Goal: Task Accomplishment & Management: Use online tool/utility

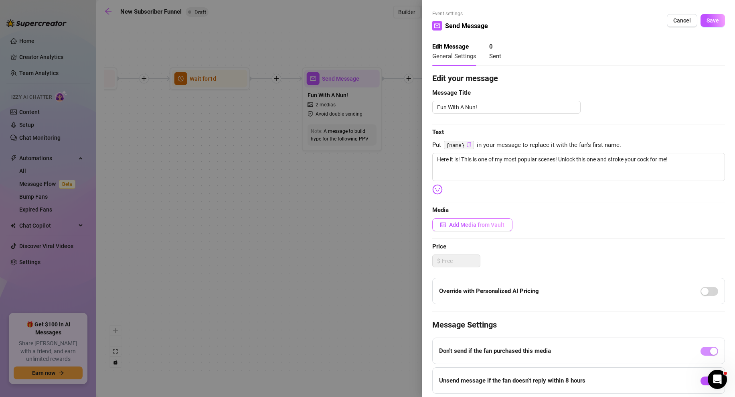
type textarea "Here it is! This is one of my most popular scenes! Unlock this one and stroke y…"
click at [467, 223] on span "Add Media from Vault" at bounding box center [476, 224] width 55 height 6
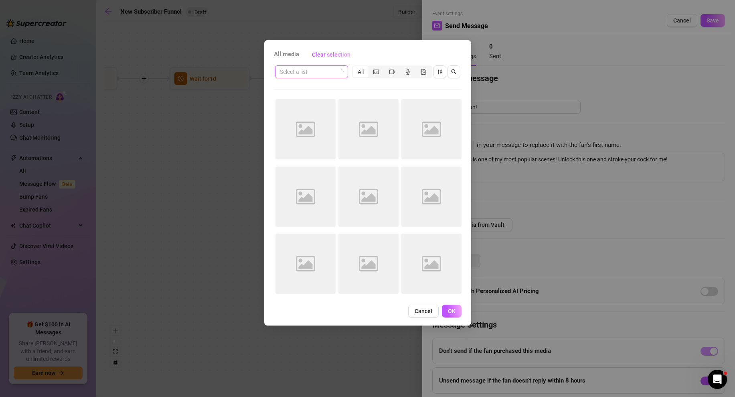
click at [313, 73] on input "search" at bounding box center [308, 72] width 56 height 12
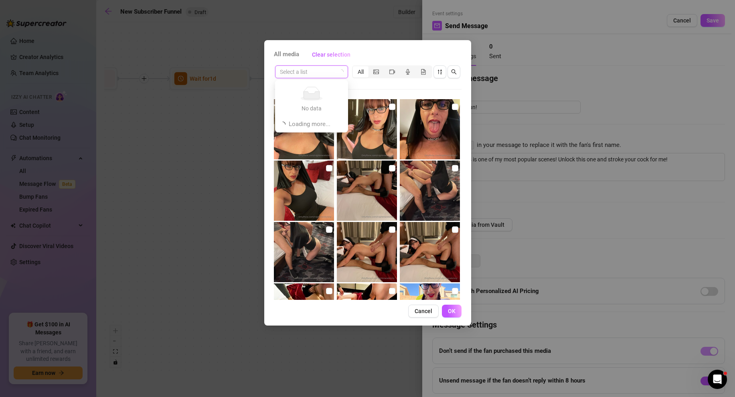
click at [335, 72] on input "search" at bounding box center [308, 72] width 56 height 12
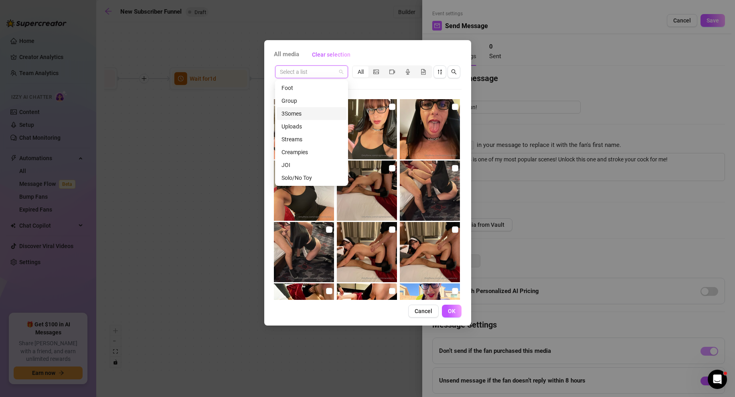
click at [291, 113] on div "3Somes" at bounding box center [311, 113] width 60 height 9
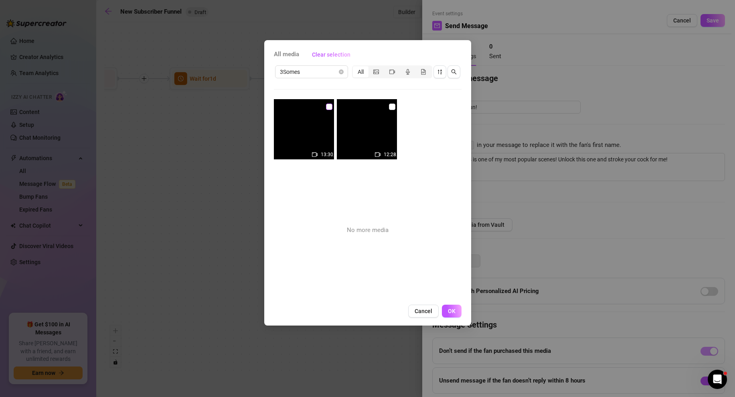
click at [330, 108] on input "checkbox" at bounding box center [329, 106] width 6 height 6
checkbox input "true"
click at [451, 310] on span "OK" at bounding box center [452, 311] width 8 height 6
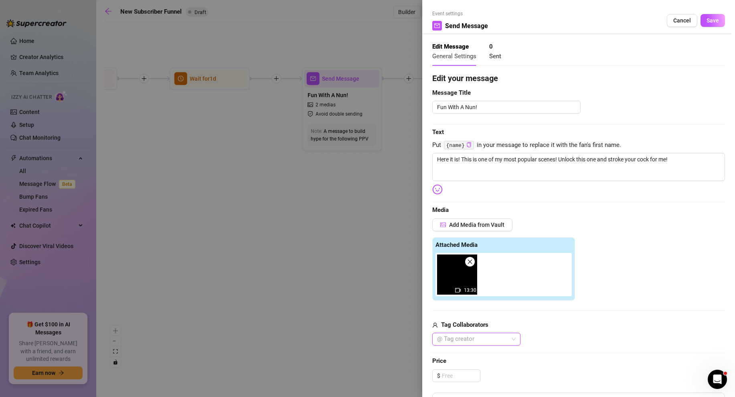
click at [487, 340] on div at bounding box center [472, 338] width 77 height 11
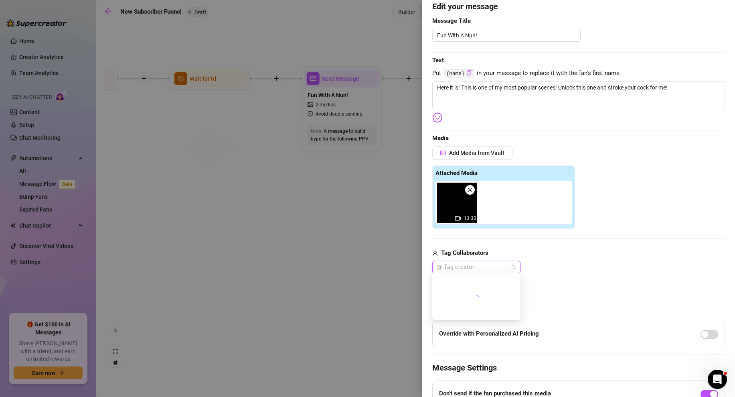
scroll to position [75, 0]
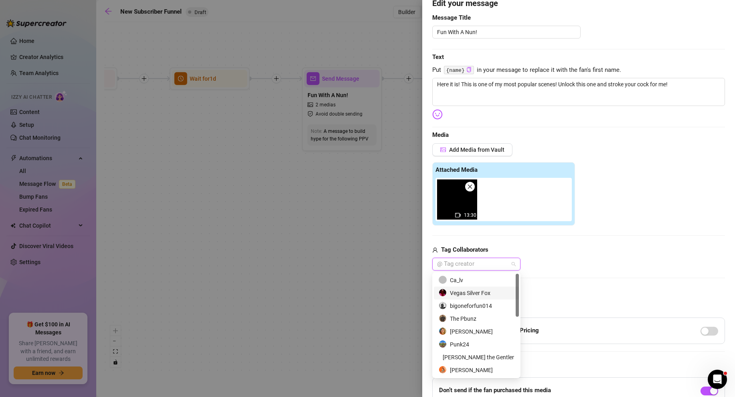
click at [471, 291] on div "Vegas Silver Fox" at bounding box center [476, 292] width 75 height 9
click at [459, 280] on div "Ca_lv" at bounding box center [476, 279] width 75 height 9
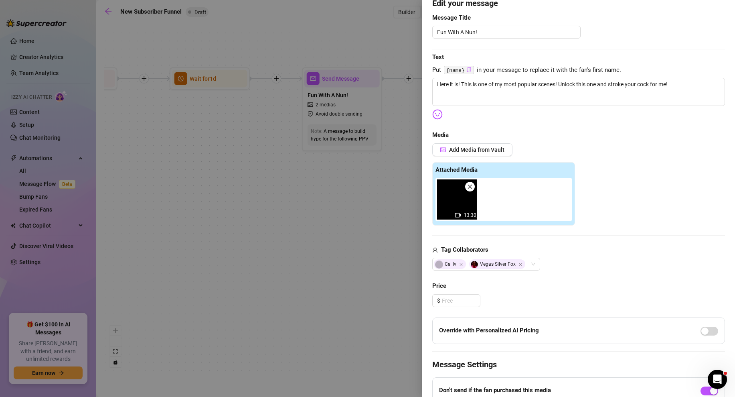
click at [586, 264] on div "Ca_lv Vegas Silver Fox" at bounding box center [578, 263] width 293 height 13
click at [484, 151] on span "Add Media from Vault" at bounding box center [476, 149] width 55 height 6
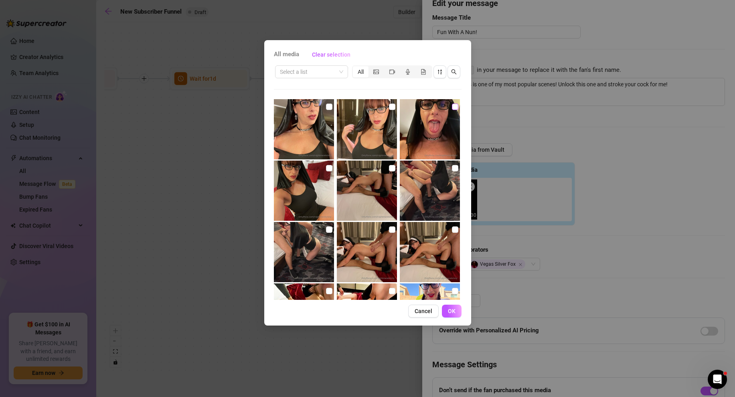
click at [452, 106] on input "checkbox" at bounding box center [455, 106] width 6 height 6
checkbox input "true"
click at [330, 169] on input "checkbox" at bounding box center [329, 168] width 6 height 6
checkbox input "true"
click at [454, 308] on span "OK" at bounding box center [452, 311] width 8 height 6
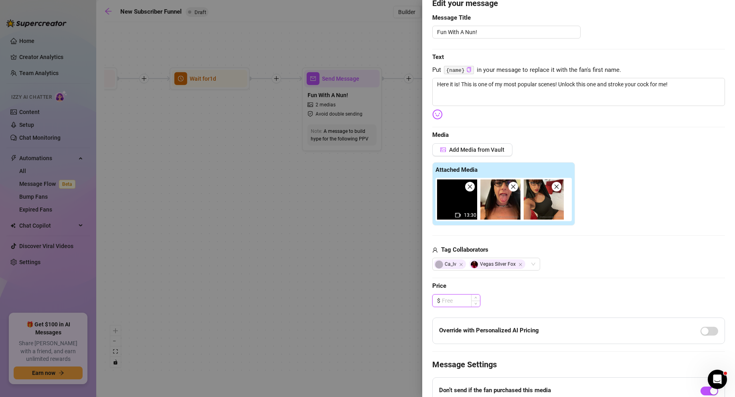
click at [452, 297] on input at bounding box center [461, 300] width 38 height 12
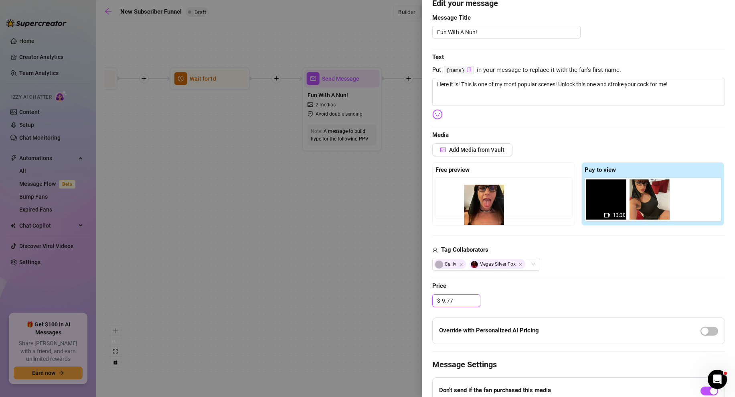
drag, startPoint x: 657, startPoint y: 204, endPoint x: 489, endPoint y: 209, distance: 168.5
click at [489, 209] on div "Free preview Pay to view 13:30" at bounding box center [578, 193] width 293 height 63
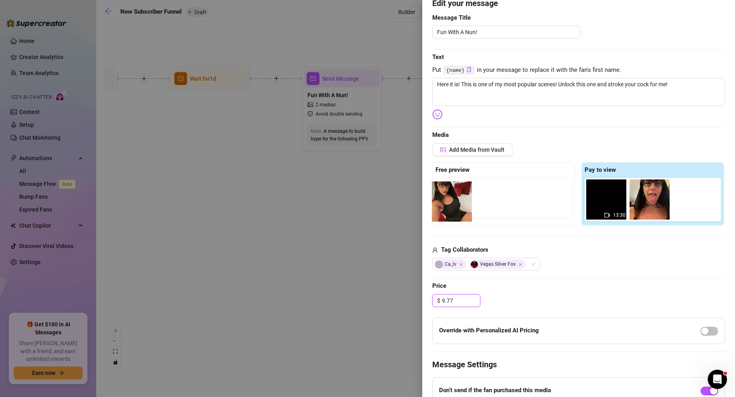
drag, startPoint x: 687, startPoint y: 199, endPoint x: 443, endPoint y: 201, distance: 243.4
click at [443, 201] on div "Free preview Pay to view 13:30" at bounding box center [578, 193] width 293 height 63
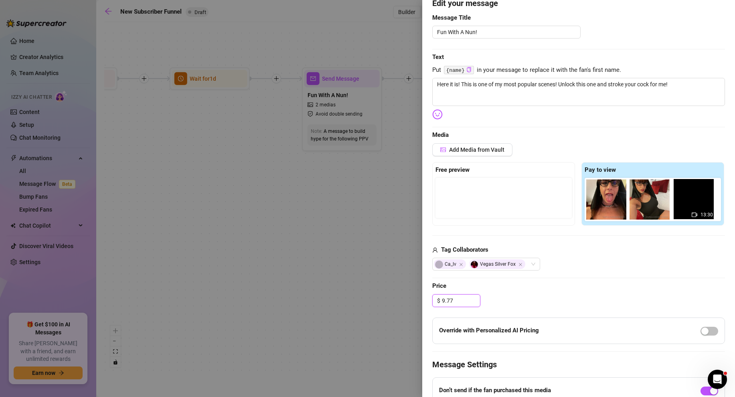
drag, startPoint x: 611, startPoint y: 202, endPoint x: 701, endPoint y: 202, distance: 89.4
click at [701, 202] on div "13:30" at bounding box center [655, 199] width 140 height 43
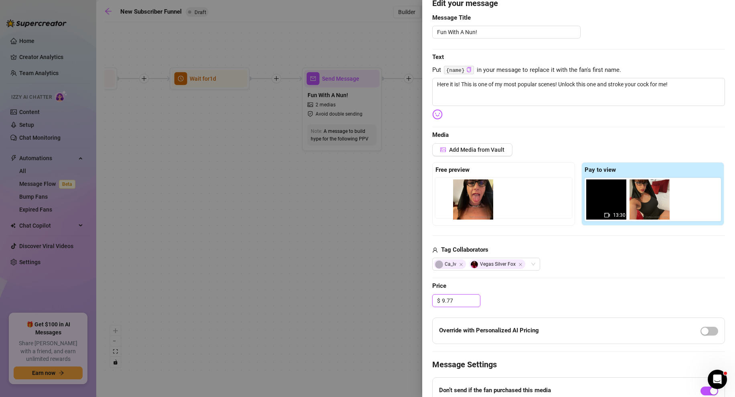
drag, startPoint x: 655, startPoint y: 204, endPoint x: 473, endPoint y: 204, distance: 182.4
click at [473, 204] on div "Free preview Pay to view 13:30" at bounding box center [578, 193] width 293 height 63
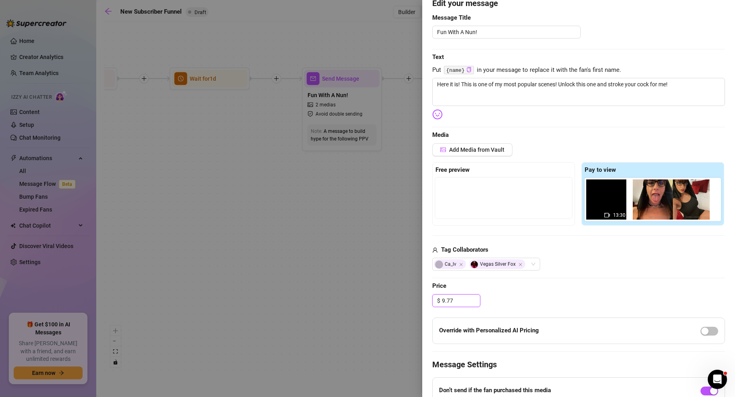
type input "9.77"
click at [473, 204] on div at bounding box center [503, 198] width 136 height 40
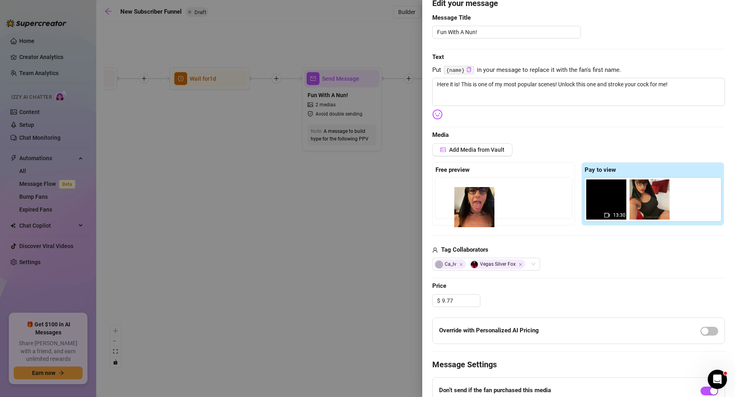
drag, startPoint x: 660, startPoint y: 200, endPoint x: 481, endPoint y: 207, distance: 178.6
click at [481, 207] on div "Free preview Pay to view 13:30" at bounding box center [578, 193] width 293 height 63
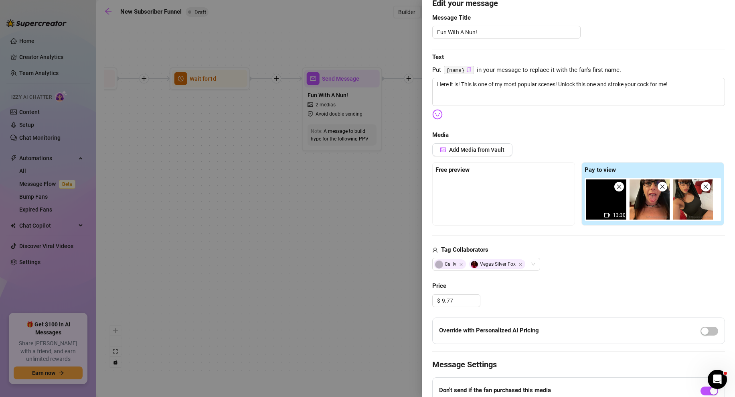
click at [563, 253] on div "Tag Collaborators" at bounding box center [578, 250] width 293 height 10
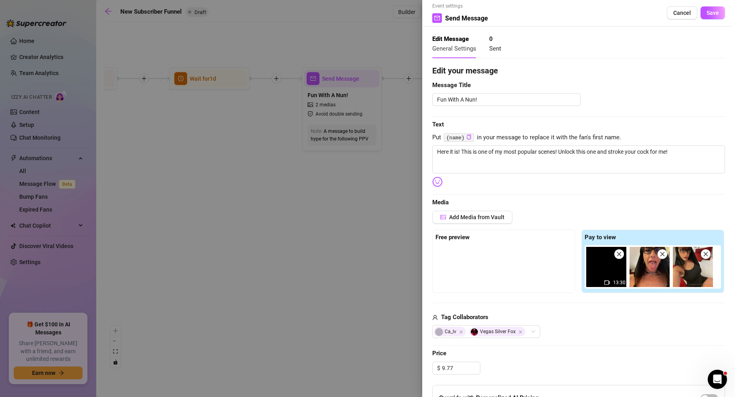
scroll to position [0, 0]
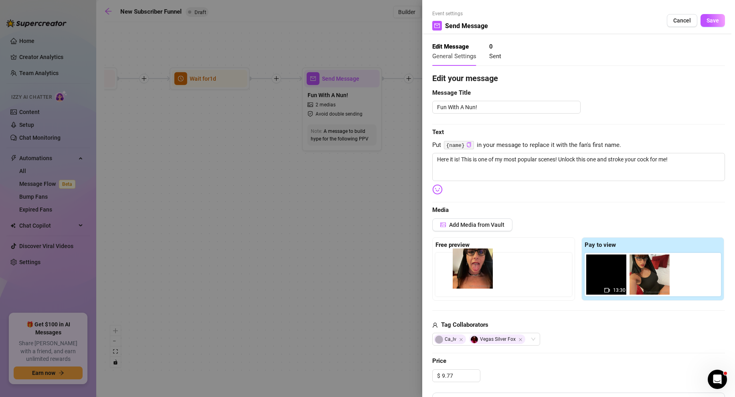
drag, startPoint x: 653, startPoint y: 278, endPoint x: 472, endPoint y: 272, distance: 181.3
click at [472, 272] on div "Free preview Pay to view 13:30" at bounding box center [578, 268] width 293 height 63
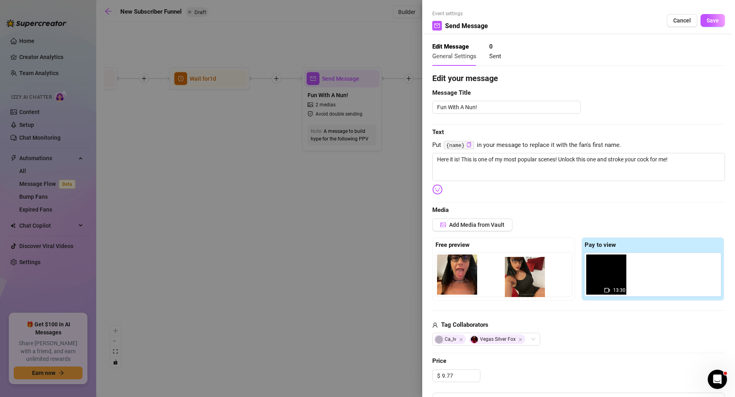
drag, startPoint x: 648, startPoint y: 273, endPoint x: 517, endPoint y: 275, distance: 131.1
click at [517, 275] on div "Free preview Pay to view 13:30" at bounding box center [578, 268] width 293 height 63
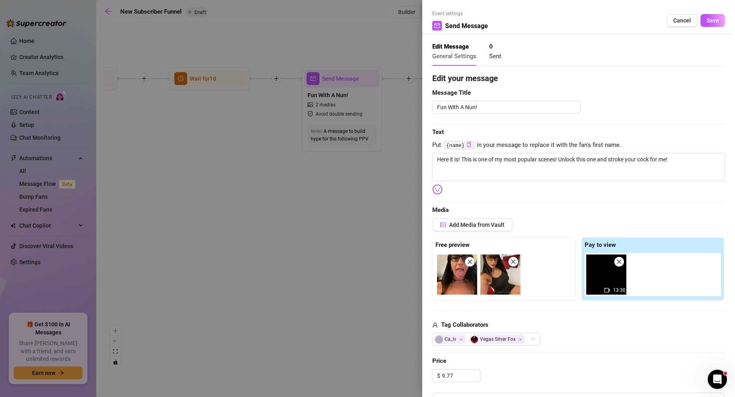
scroll to position [37, 0]
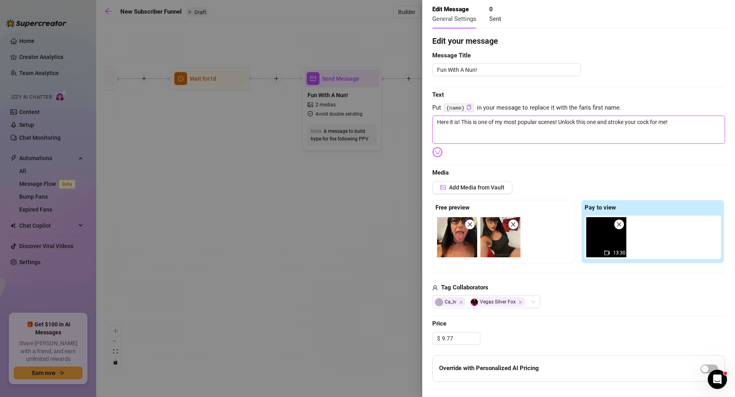
click at [689, 124] on textarea "Here it is! This is one of my most popular scenes! Unlock this one and stroke y…" at bounding box center [578, 129] width 293 height 28
type textarea "Here it is! This is one of my most popular scenes! Unlock this one and stroke y…"
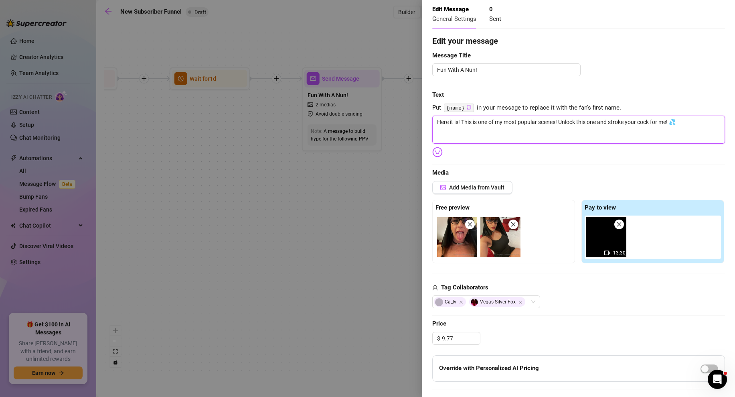
type textarea "Here it is! This is one of my most popular scenes! Unlock this one and stroke y…"
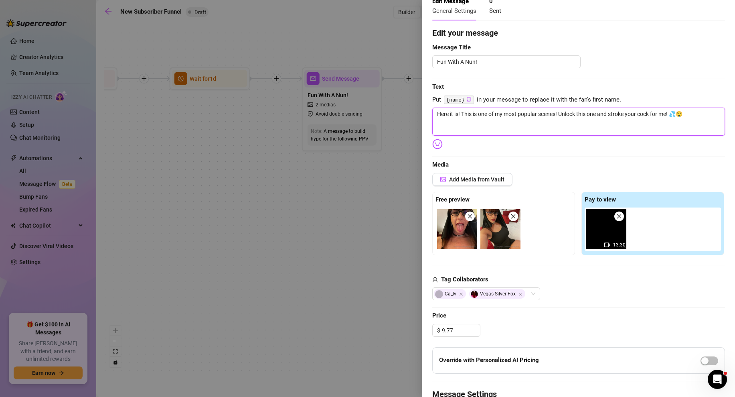
scroll to position [0, 0]
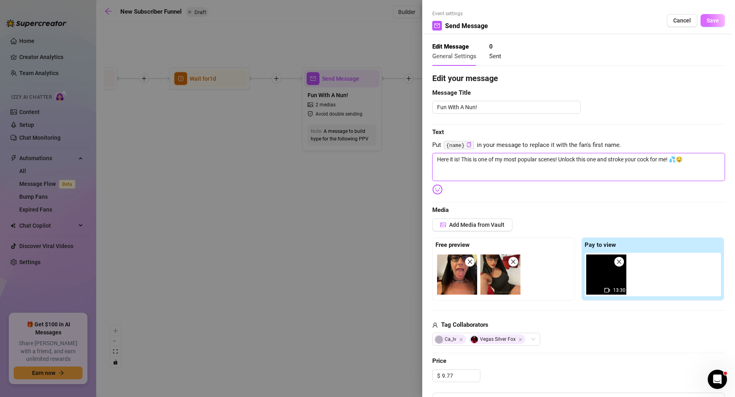
type textarea "Here it is! This is one of my most popular scenes! Unlock this one and stroke y…"
click at [717, 19] on span "Save" at bounding box center [712, 20] width 12 height 6
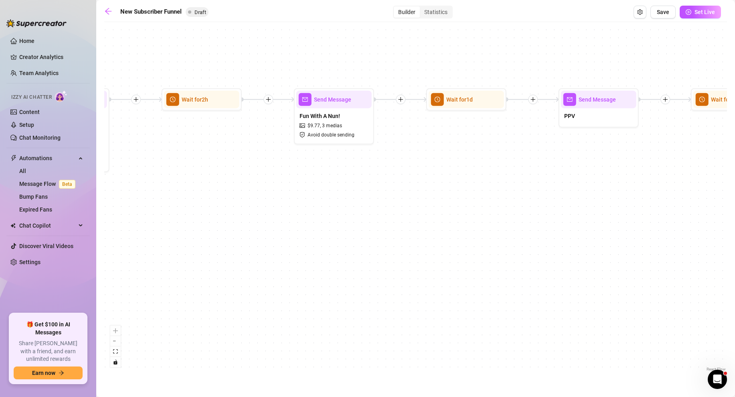
drag, startPoint x: 599, startPoint y: 177, endPoint x: 327, endPoint y: 198, distance: 273.4
click at [327, 198] on div "If True If False If True If False If True If False If True If False Merge Merge…" at bounding box center [415, 199] width 623 height 347
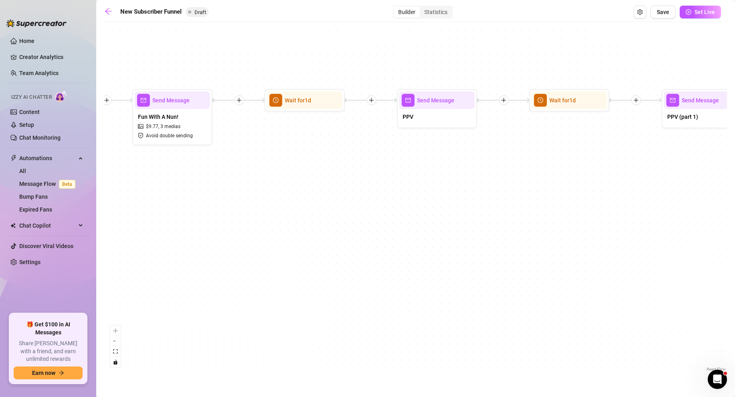
drag, startPoint x: 596, startPoint y: 174, endPoint x: 434, endPoint y: 175, distance: 161.6
click at [434, 175] on div "If True If False If True If False If True If False If True If False Merge Merge…" at bounding box center [415, 199] width 623 height 347
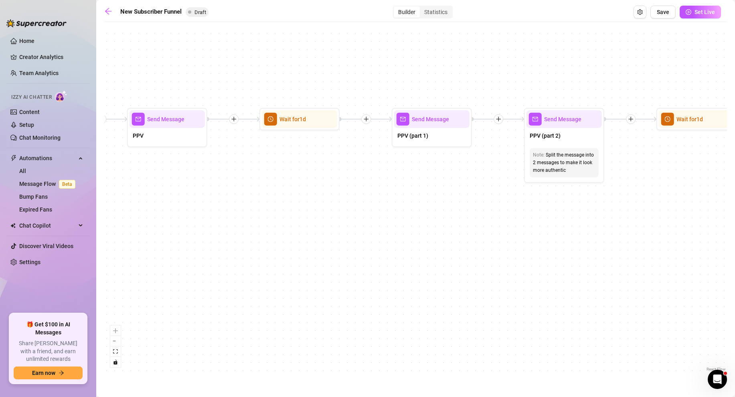
drag, startPoint x: 598, startPoint y: 180, endPoint x: 328, endPoint y: 198, distance: 270.5
click at [328, 198] on div "If True If False If True If False If True If False If True If False Merge Merge…" at bounding box center [415, 199] width 623 height 347
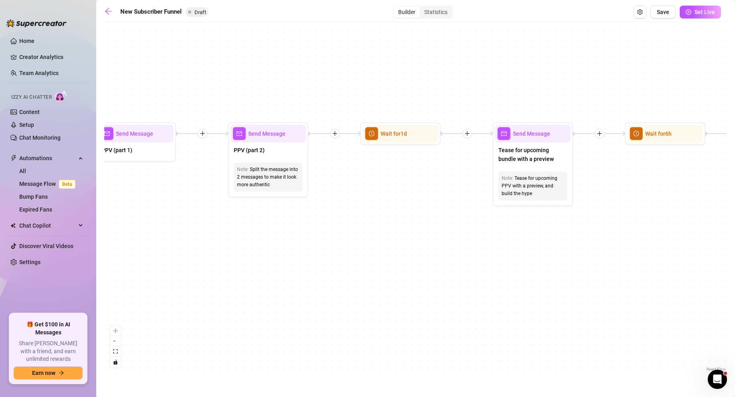
drag, startPoint x: 534, startPoint y: 211, endPoint x: 237, endPoint y: 226, distance: 296.7
click at [237, 226] on div "If True If False If True If False If True If False If True If False Merge Merge…" at bounding box center [415, 199] width 623 height 347
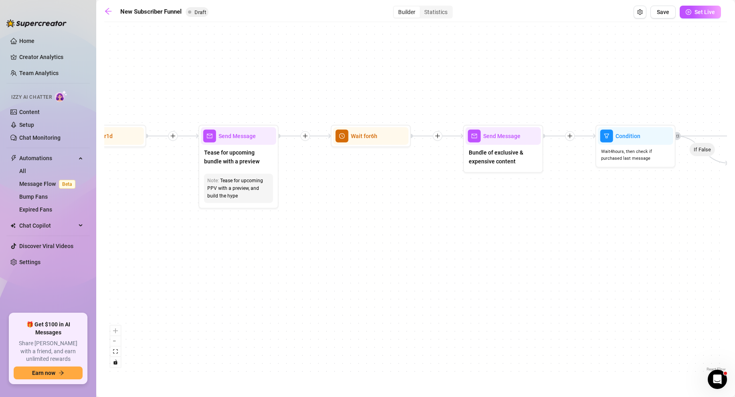
drag, startPoint x: 673, startPoint y: 217, endPoint x: 379, endPoint y: 219, distance: 293.9
click at [379, 219] on div "If True If False If True If False If True If False If True If False Merge Merge…" at bounding box center [415, 199] width 623 height 347
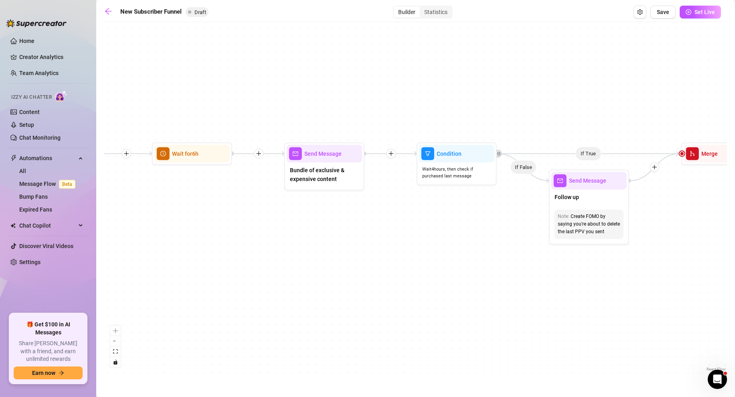
drag, startPoint x: 551, startPoint y: 215, endPoint x: 372, endPoint y: 233, distance: 179.7
click at [372, 233] on div "If True If False If True If False If True If False If True If False Merge Merge…" at bounding box center [415, 199] width 623 height 347
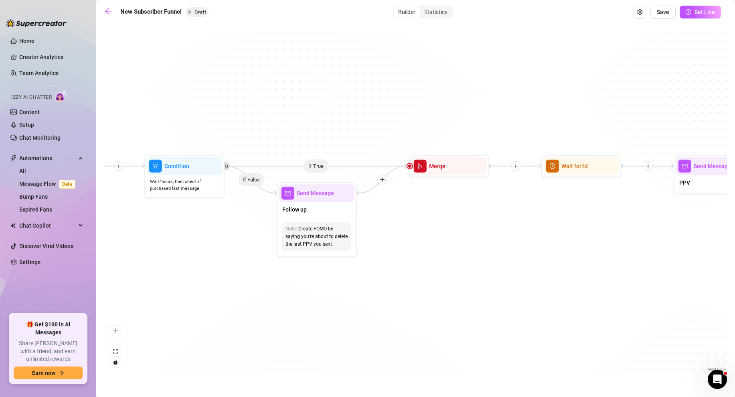
drag, startPoint x: 680, startPoint y: 238, endPoint x: 407, endPoint y: 250, distance: 272.5
click at [407, 250] on div "If True If False If True If False If True If False If True If False Merge Merge…" at bounding box center [415, 199] width 623 height 347
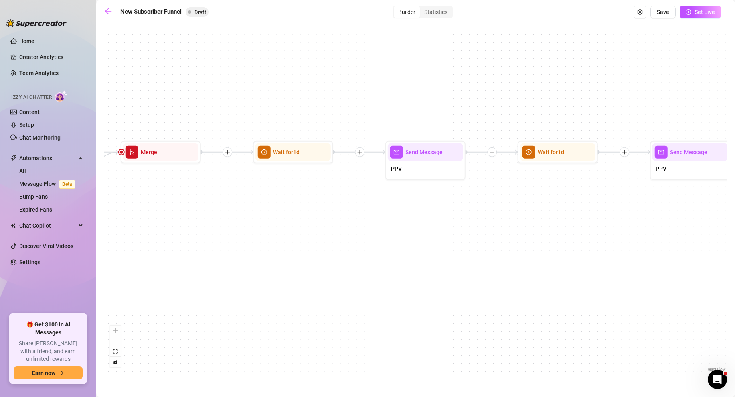
drag, startPoint x: 610, startPoint y: 261, endPoint x: 322, endPoint y: 247, distance: 288.6
click at [322, 247] on div "If True If False If True If False If True If False If True If False Merge Merge…" at bounding box center [415, 199] width 623 height 347
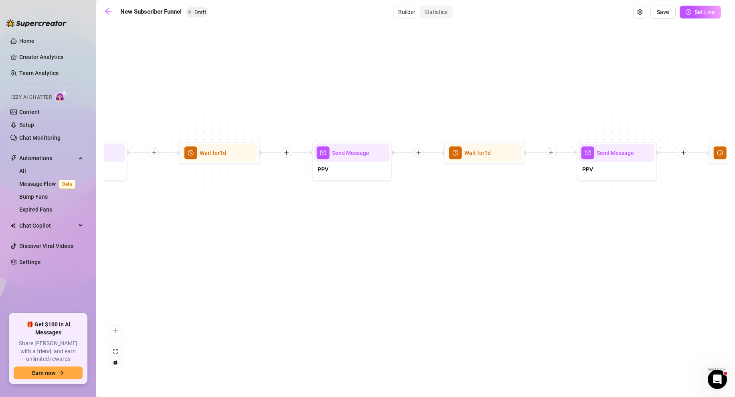
drag, startPoint x: 580, startPoint y: 243, endPoint x: 241, endPoint y: 243, distance: 338.4
click at [241, 243] on div "If True If False If True If False If True If False If True If False Merge Merge…" at bounding box center [415, 199] width 623 height 347
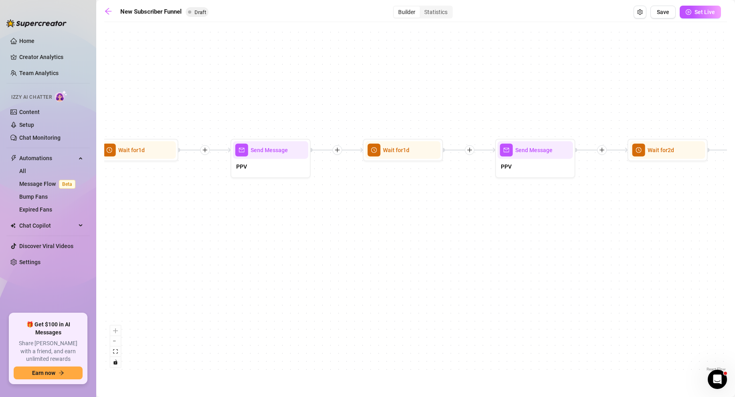
drag, startPoint x: 540, startPoint y: 245, endPoint x: 195, endPoint y: 243, distance: 345.6
click at [195, 243] on div "If True If False If True If False If True If False If True If False Merge Merge…" at bounding box center [415, 199] width 623 height 347
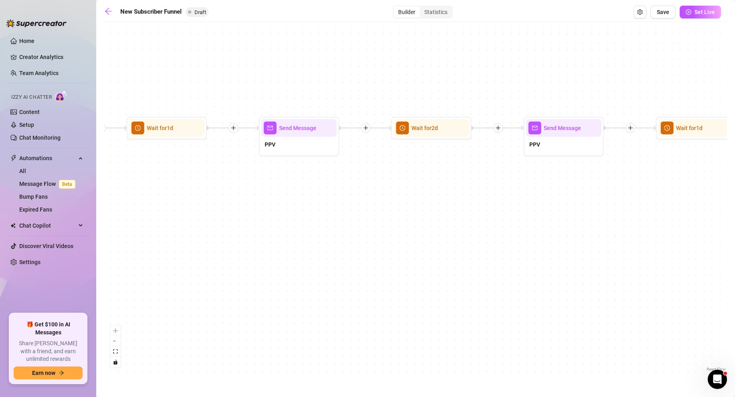
drag, startPoint x: 708, startPoint y: 253, endPoint x: 472, endPoint y: 231, distance: 237.2
click at [472, 231] on div "If True If False If True If False If True If False If True If False Merge Merge…" at bounding box center [415, 199] width 623 height 347
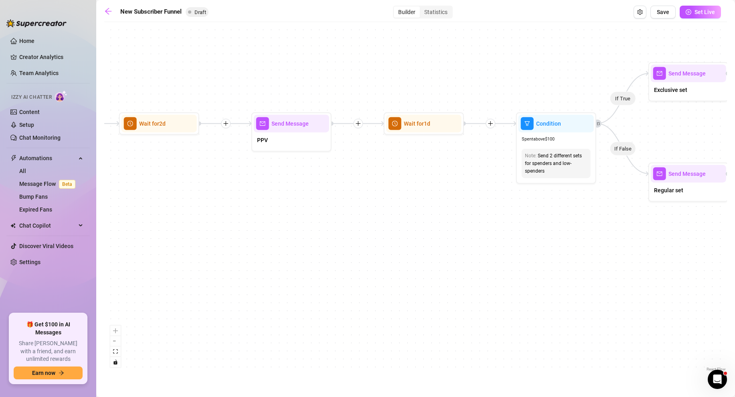
drag, startPoint x: 648, startPoint y: 216, endPoint x: 376, endPoint y: 212, distance: 272.3
click at [376, 212] on div "If True If False If True If False If True If False If True If False Merge Merge…" at bounding box center [415, 199] width 623 height 347
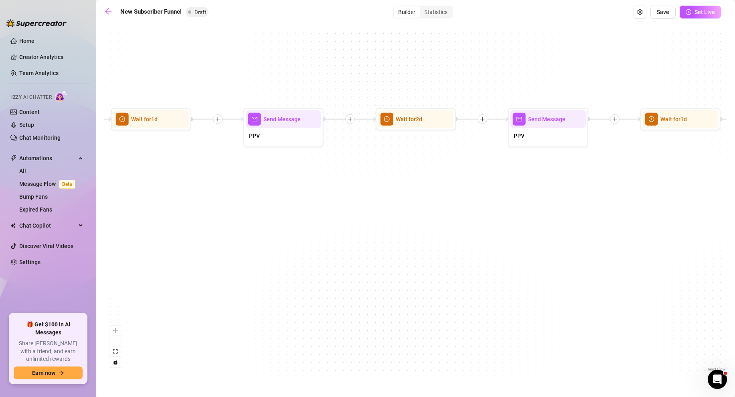
drag, startPoint x: 241, startPoint y: 223, endPoint x: 498, endPoint y: 219, distance: 256.6
click at [498, 219] on div "If True If False If True If False If True If False If True If False Merge Merge…" at bounding box center [415, 199] width 623 height 347
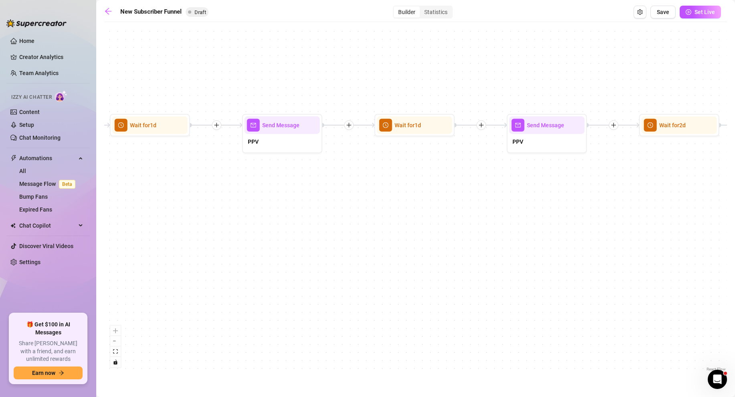
drag, startPoint x: 249, startPoint y: 236, endPoint x: 513, endPoint y: 242, distance: 263.5
click at [513, 242] on div "If True If False If True If False If True If False If True If False Merge Merge…" at bounding box center [415, 199] width 623 height 347
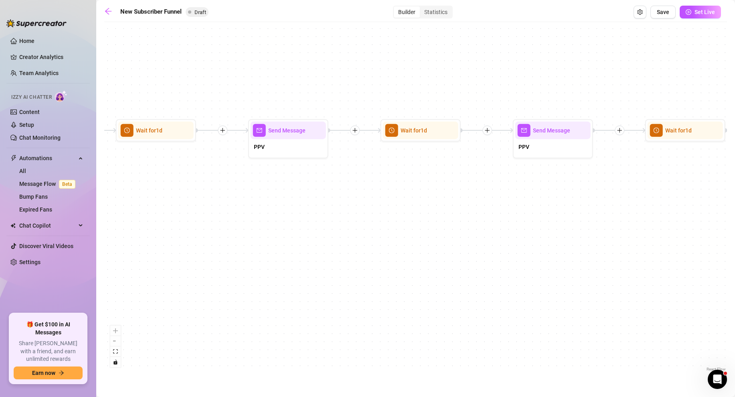
drag, startPoint x: 270, startPoint y: 228, endPoint x: 541, endPoint y: 233, distance: 270.7
click at [541, 233] on div "If True If False If True If False If True If False If True If False Merge Merge…" at bounding box center [415, 199] width 623 height 347
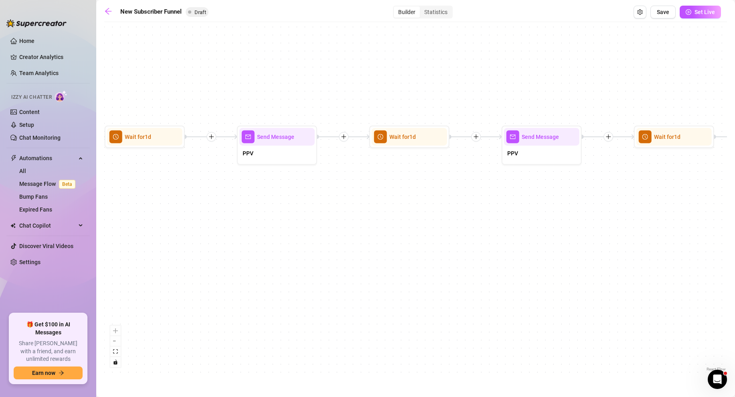
drag, startPoint x: 253, startPoint y: 221, endPoint x: 506, endPoint y: 227, distance: 253.5
click at [506, 227] on div "If True If False If True If False If True If False If True If False Merge Merge…" at bounding box center [415, 199] width 623 height 347
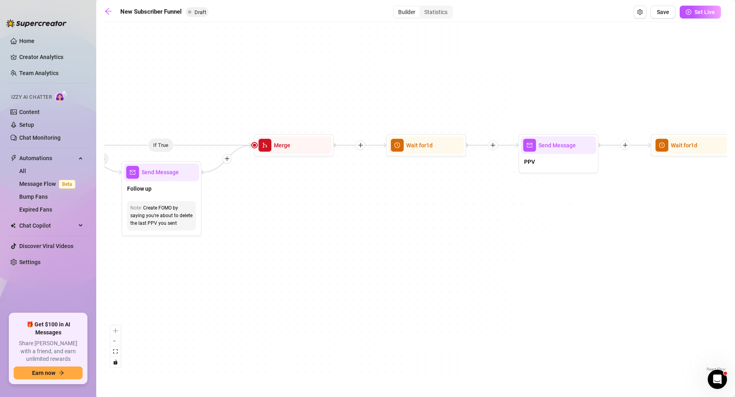
drag, startPoint x: 226, startPoint y: 229, endPoint x: 508, endPoint y: 237, distance: 281.6
click at [508, 237] on div "If True If False If True If False If True If False If True If False Merge Merge…" at bounding box center [415, 199] width 623 height 347
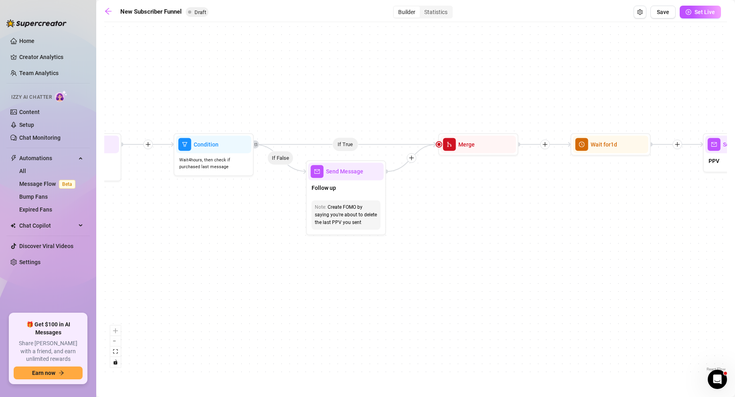
drag, startPoint x: 213, startPoint y: 266, endPoint x: 397, endPoint y: 265, distance: 184.4
click at [397, 265] on div "If True If False If True If False If True If False If True If False Merge Merge…" at bounding box center [415, 199] width 623 height 347
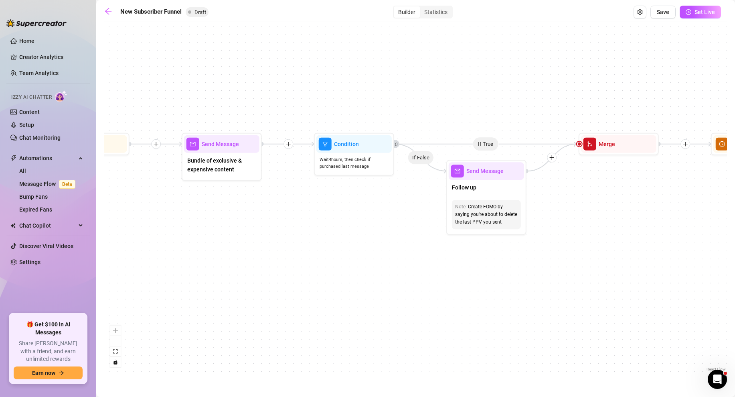
drag, startPoint x: 224, startPoint y: 268, endPoint x: 364, endPoint y: 268, distance: 140.3
click at [364, 268] on div "If True If False If True If False If True If False If True If False Merge Merge…" at bounding box center [415, 199] width 623 height 347
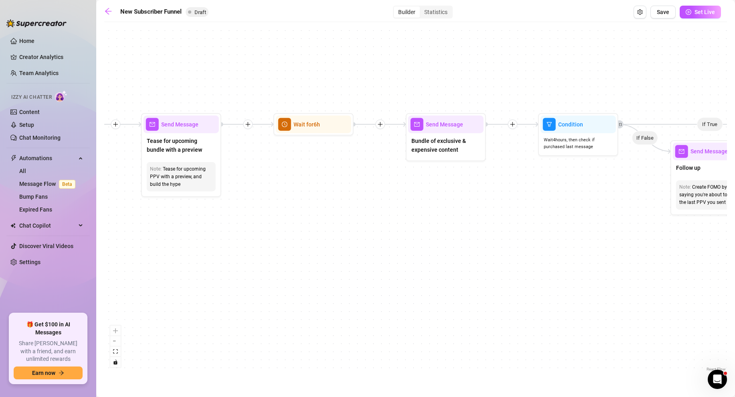
drag, startPoint x: 227, startPoint y: 258, endPoint x: 451, endPoint y: 239, distance: 225.0
click at [451, 239] on div "If True If False If True If False If True If False If True If False Merge Merge…" at bounding box center [415, 199] width 623 height 347
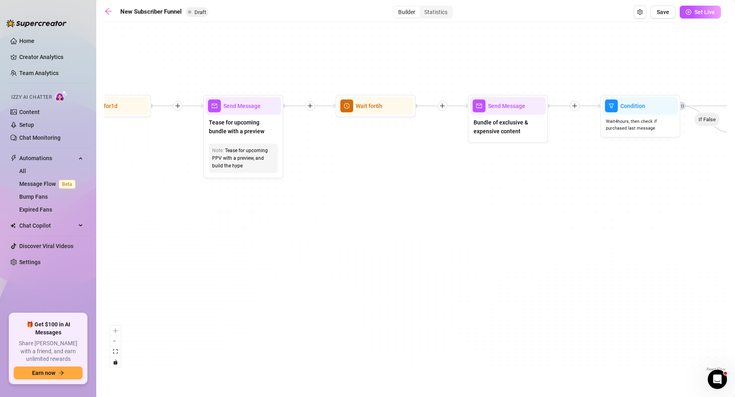
drag, startPoint x: 181, startPoint y: 271, endPoint x: 243, endPoint y: 252, distance: 64.8
click at [243, 252] on div "If True If False If True If False If True If False If True If False Merge Merge…" at bounding box center [415, 199] width 623 height 347
click at [662, 14] on span "Save" at bounding box center [663, 12] width 12 height 6
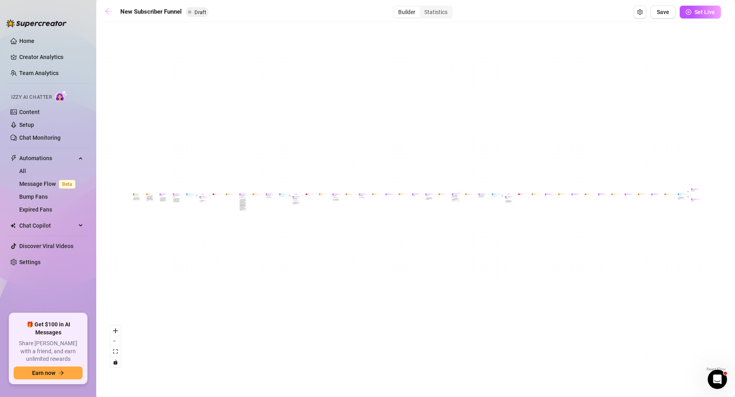
click at [107, 12] on icon "arrow-left" at bounding box center [108, 11] width 8 height 8
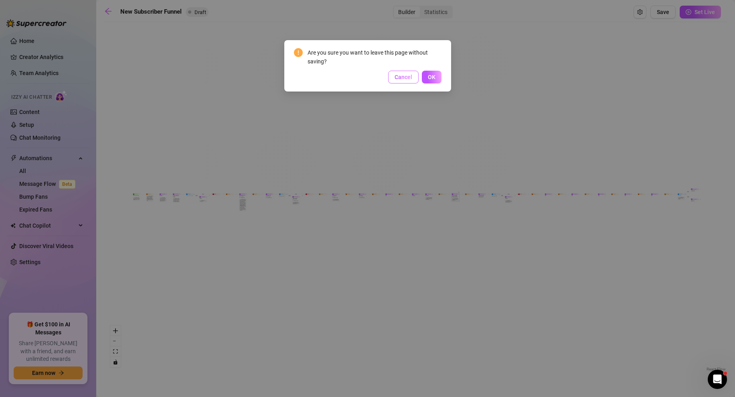
click at [405, 79] on span "Cancel" at bounding box center [404, 77] width 18 height 6
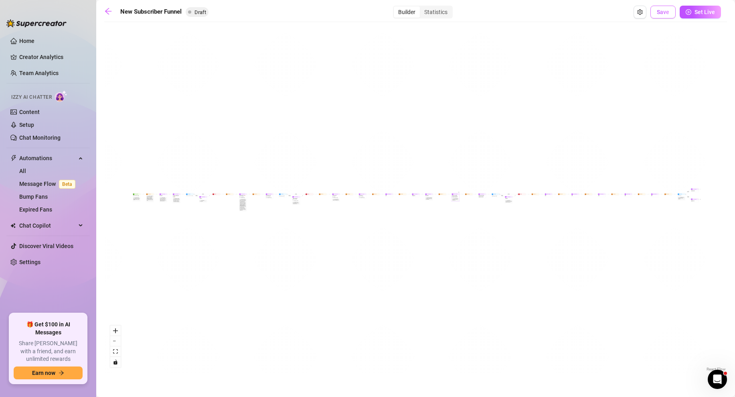
click at [668, 13] on span "Save" at bounding box center [663, 12] width 12 height 6
click at [106, 11] on icon "arrow-left" at bounding box center [108, 11] width 6 height 6
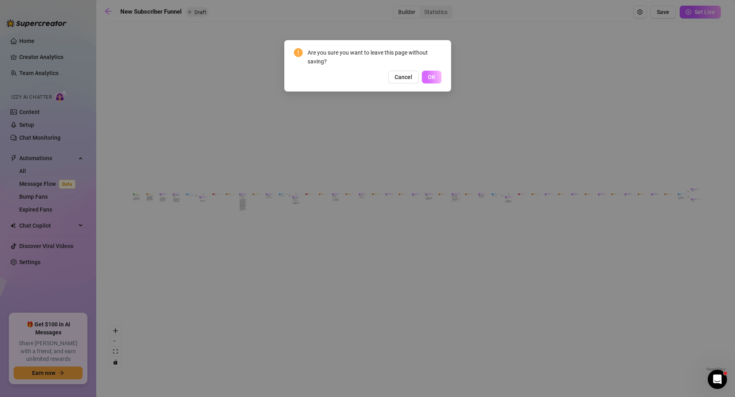
click at [427, 79] on button "OK" at bounding box center [432, 77] width 20 height 13
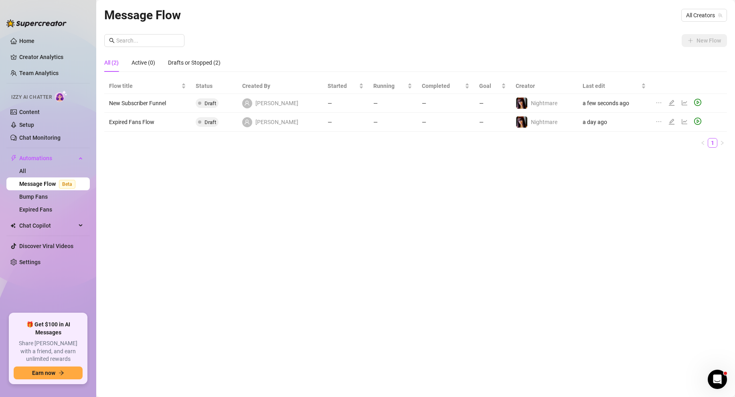
click at [151, 105] on td "New Subscriber Funnel" at bounding box center [147, 103] width 87 height 19
click at [213, 105] on span "Draft" at bounding box center [210, 103] width 12 height 6
click at [172, 104] on td "New Subscriber Funnel" at bounding box center [147, 103] width 87 height 19
click at [668, 103] on icon "edit" at bounding box center [671, 102] width 6 height 6
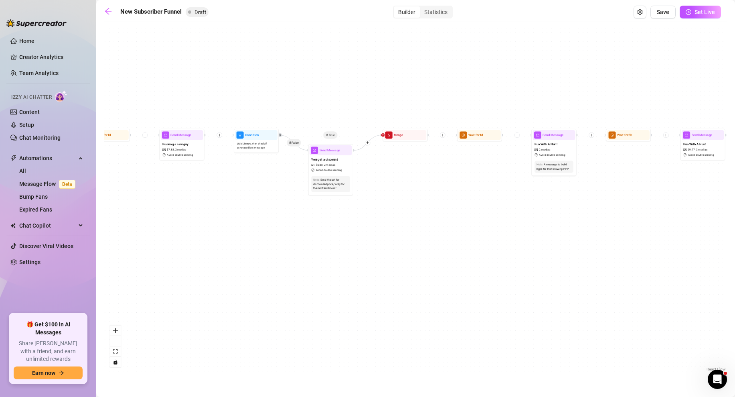
drag, startPoint x: 222, startPoint y: 317, endPoint x: 281, endPoint y: 192, distance: 138.3
click at [281, 192] on div "If True If True If True If False If False If False If True If False Merge Merge…" at bounding box center [415, 199] width 623 height 347
click at [109, 10] on icon "arrow-left" at bounding box center [108, 11] width 8 height 8
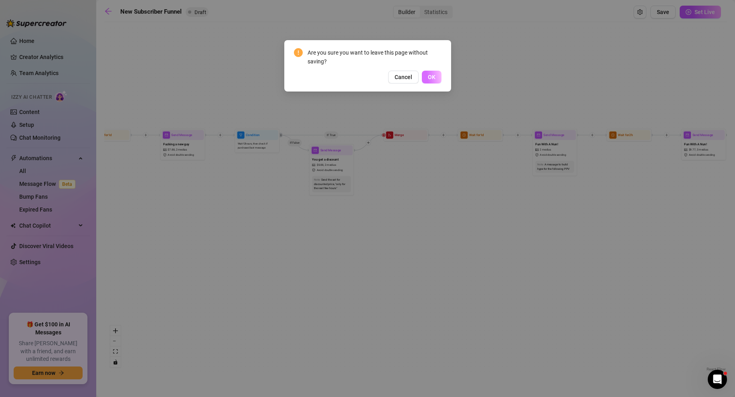
click at [435, 75] on span "OK" at bounding box center [432, 77] width 8 height 6
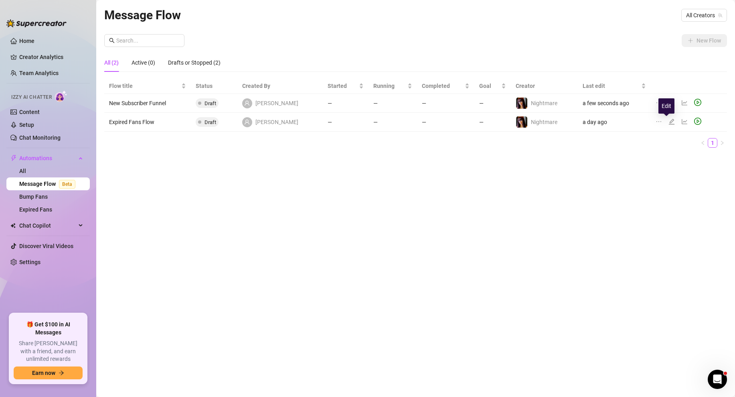
click at [668, 121] on icon "edit" at bounding box center [671, 121] width 6 height 6
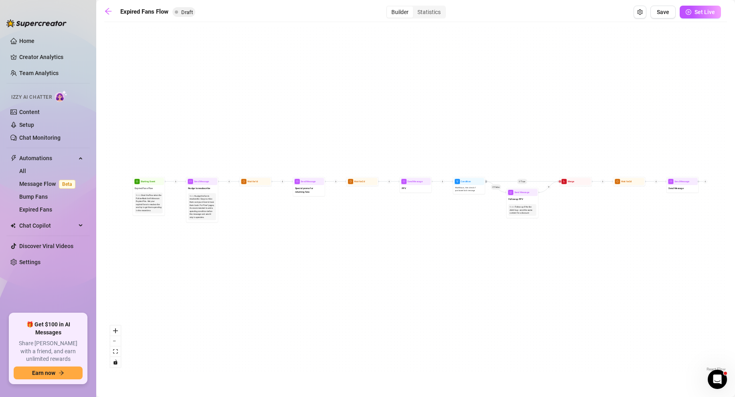
click at [168, 260] on div "If True If False Send Message Send Message Wait for 2d Merge Send Message Follo…" at bounding box center [415, 199] width 623 height 347
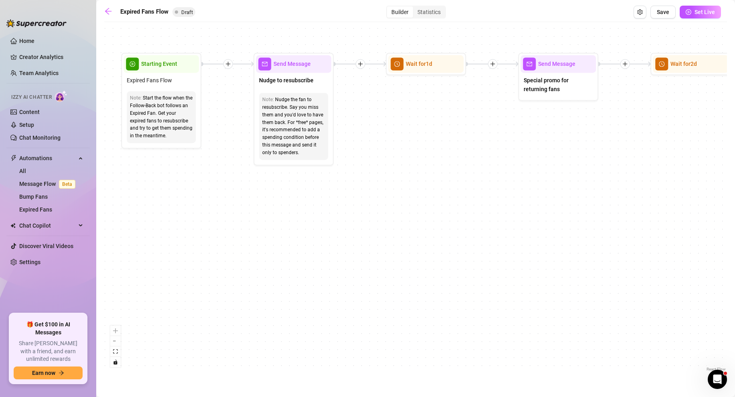
drag, startPoint x: 193, startPoint y: 245, endPoint x: 233, endPoint y: 243, distance: 40.5
click at [233, 243] on div "If True If False Send Message Send Message Wait for 2d Merge Send Message Follo…" at bounding box center [415, 199] width 623 height 347
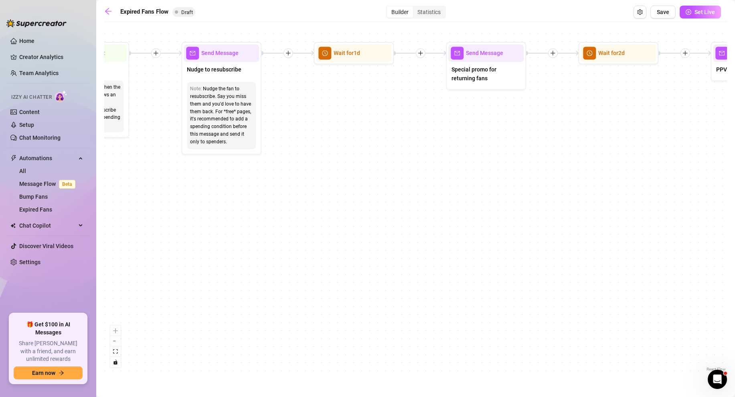
drag, startPoint x: 458, startPoint y: 160, endPoint x: 386, endPoint y: 149, distance: 73.0
click at [386, 149] on div "If True If False Send Message Send Message Wait for 2d Merge Send Message Follo…" at bounding box center [415, 199] width 623 height 347
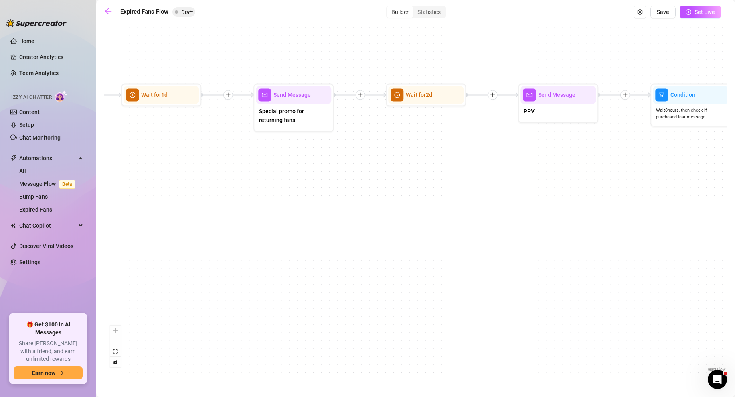
drag, startPoint x: 431, startPoint y: 148, endPoint x: 238, endPoint y: 189, distance: 196.9
click at [238, 189] on div "If True If False Send Message Send Message Wait for 2d Merge Send Message Follo…" at bounding box center [415, 199] width 623 height 347
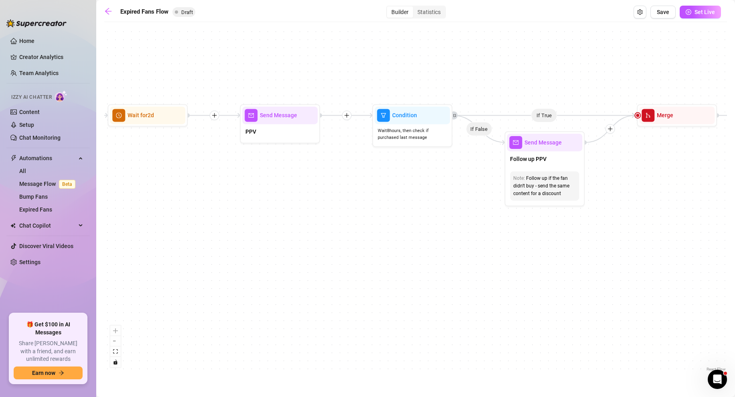
drag, startPoint x: 518, startPoint y: 188, endPoint x: 240, endPoint y: 208, distance: 279.0
click at [240, 208] on div "If True If False Send Message Send Message Wait for 2d Merge Send Message Follo…" at bounding box center [415, 199] width 623 height 347
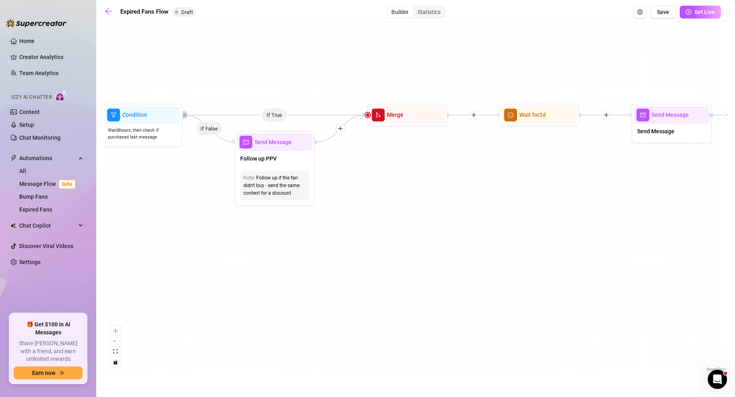
drag, startPoint x: 487, startPoint y: 249, endPoint x: 217, endPoint y: 249, distance: 269.8
click at [217, 249] on div "If True If False Send Message Send Message Wait for 2d Merge Send Message Follo…" at bounding box center [415, 199] width 623 height 347
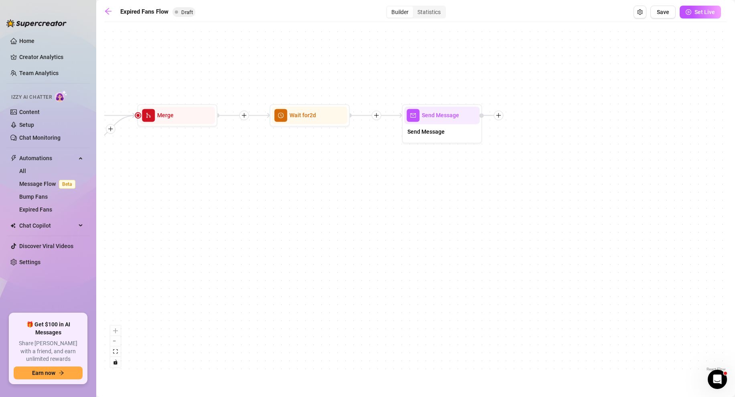
drag, startPoint x: 440, startPoint y: 216, endPoint x: 210, endPoint y: 217, distance: 229.7
click at [210, 217] on div "If True If False Send Message Send Message Wait for 2d Merge Send Message Follo…" at bounding box center [415, 199] width 623 height 347
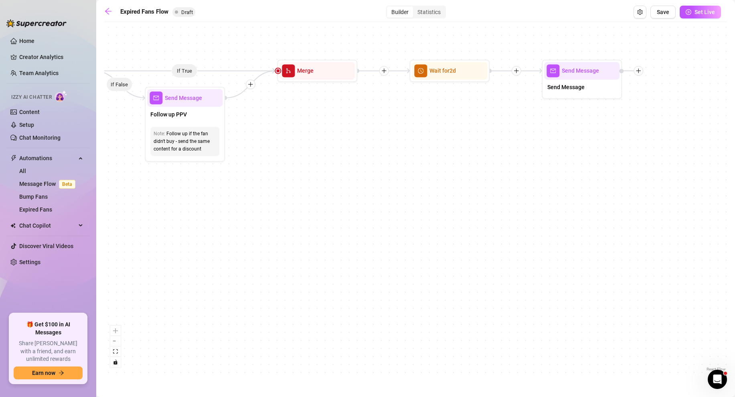
drag, startPoint x: 439, startPoint y: 212, endPoint x: 579, endPoint y: 168, distance: 146.8
click at [579, 168] on div "If True If False Send Message Send Message Wait for 2d Merge Send Message Follo…" at bounding box center [415, 199] width 623 height 347
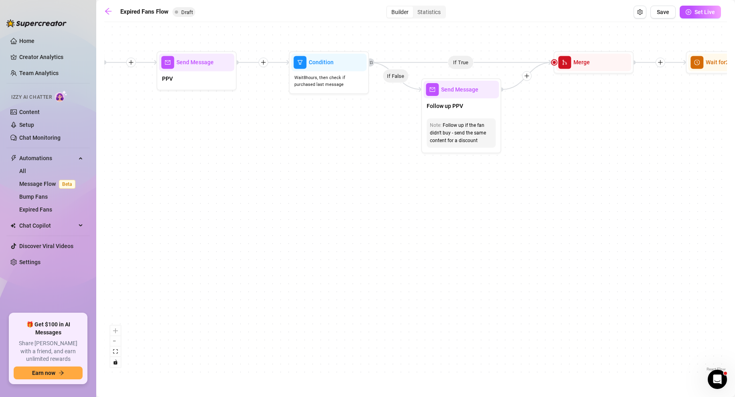
drag, startPoint x: 174, startPoint y: 224, endPoint x: 450, endPoint y: 215, distance: 276.4
click at [450, 215] on div "If True If False Send Message Send Message Wait for 2d Merge Send Message Follo…" at bounding box center [415, 199] width 623 height 347
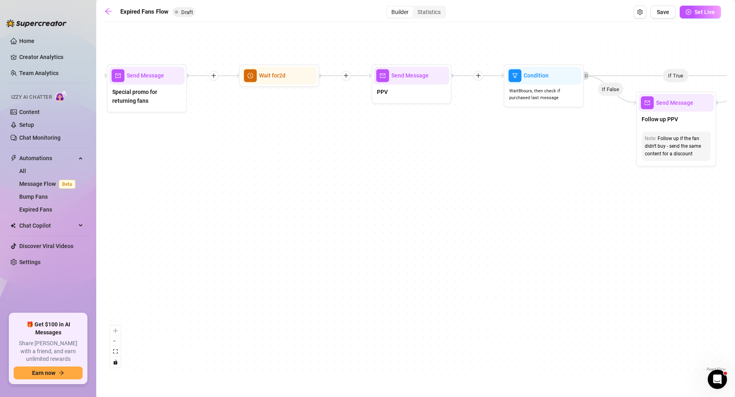
drag, startPoint x: 226, startPoint y: 185, endPoint x: 441, endPoint y: 199, distance: 215.7
click at [441, 199] on div "If True If False Send Message Send Message Wait for 2d Merge Send Message Follo…" at bounding box center [415, 199] width 623 height 347
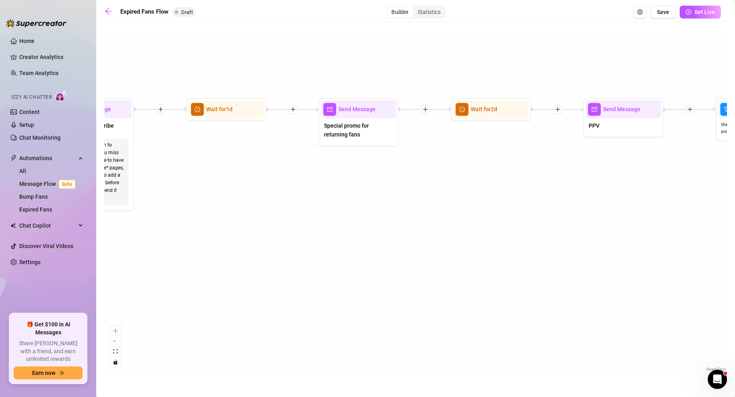
drag, startPoint x: 219, startPoint y: 194, endPoint x: 456, endPoint y: 232, distance: 240.7
click at [455, 232] on div "If True If False Send Message Send Message Wait for 2d Merge Send Message Follo…" at bounding box center [415, 199] width 623 height 347
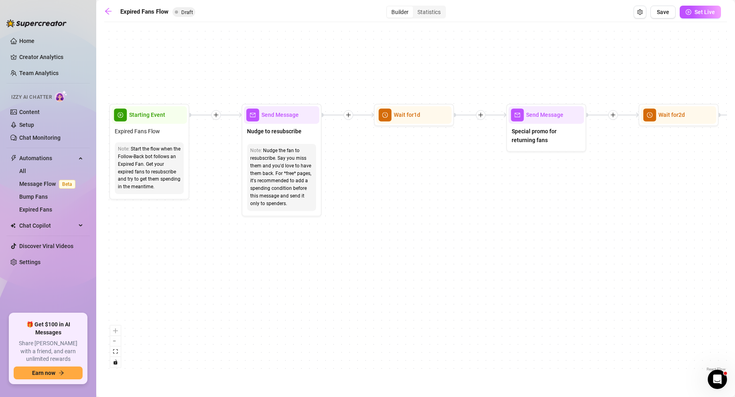
drag, startPoint x: 187, startPoint y: 255, endPoint x: 350, endPoint y: 256, distance: 162.4
click at [350, 256] on div "If True If False Send Message Send Message Wait for 2d Merge Send Message Follo…" at bounding box center [415, 199] width 623 height 347
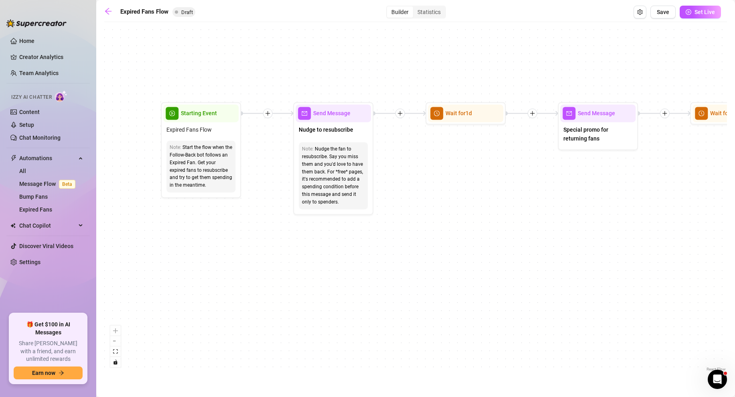
drag, startPoint x: 211, startPoint y: 255, endPoint x: 263, endPoint y: 252, distance: 51.8
click at [263, 252] on div "If True If False Send Message Send Message Wait for 2d Merge Send Message Follo…" at bounding box center [415, 199] width 623 height 347
click at [107, 10] on icon "arrow-left" at bounding box center [108, 11] width 8 height 8
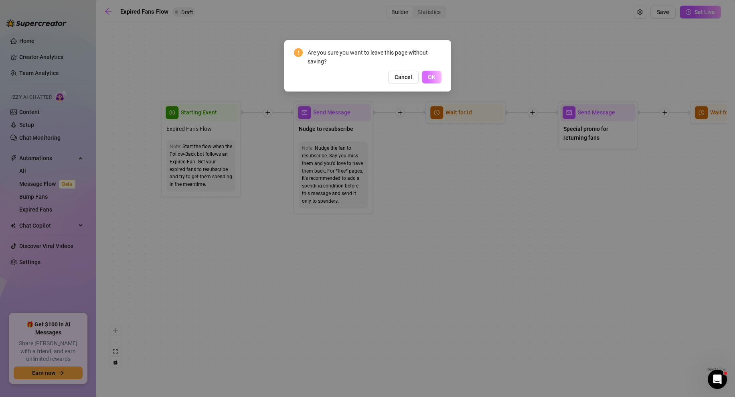
click at [430, 77] on span "OK" at bounding box center [432, 77] width 8 height 6
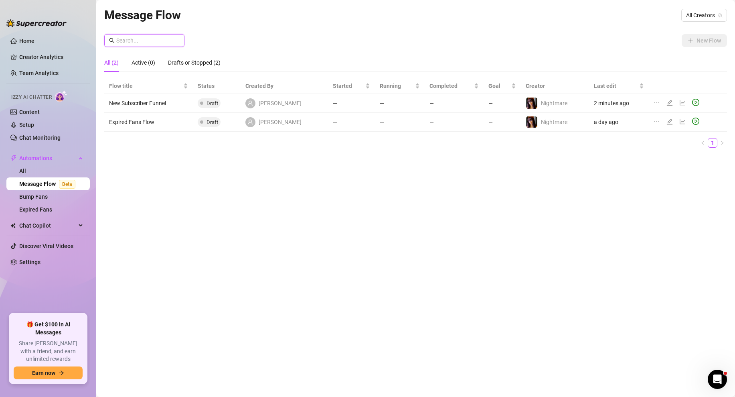
click at [146, 42] on input "text" at bounding box center [147, 40] width 63 height 9
click at [678, 45] on div "New Flow" at bounding box center [415, 40] width 623 height 13
click at [700, 20] on span "All Creators" at bounding box center [704, 15] width 36 height 12
click at [682, 40] on div "Nightmare ( nightmarekristy )" at bounding box center [678, 45] width 86 height 10
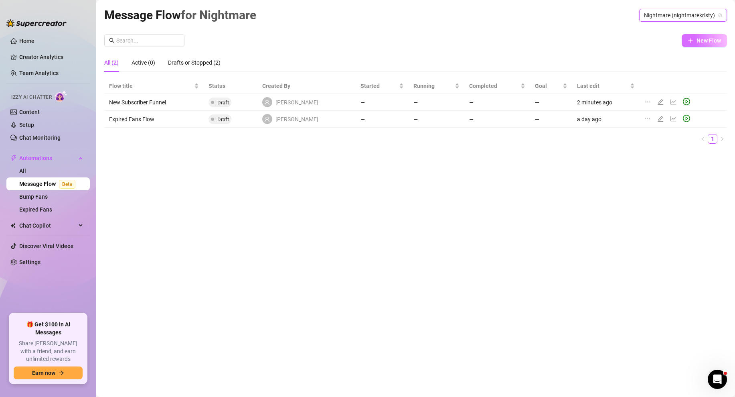
click at [696, 36] on button "New Flow" at bounding box center [704, 40] width 45 height 13
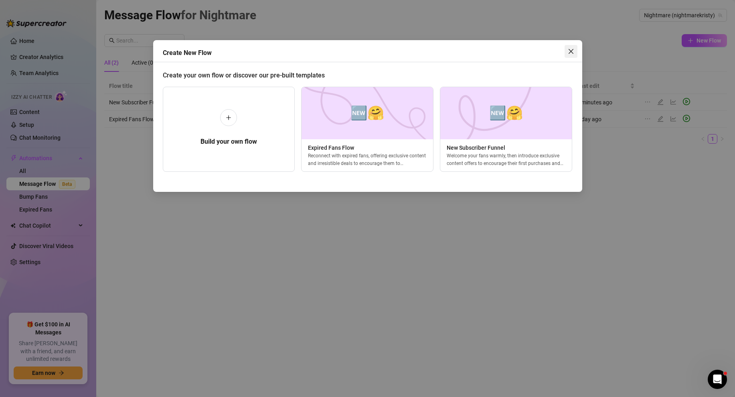
click at [571, 50] on icon "close" at bounding box center [571, 51] width 6 height 6
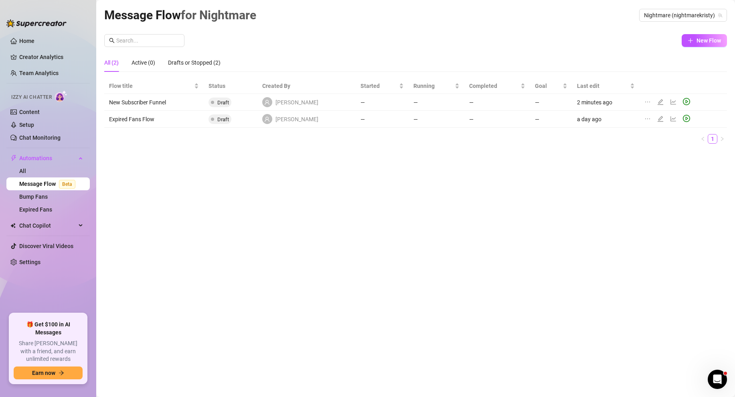
click at [145, 103] on td "New Subscriber Funnel" at bounding box center [153, 102] width 99 height 17
click at [657, 101] on icon "edit" at bounding box center [660, 102] width 6 height 6
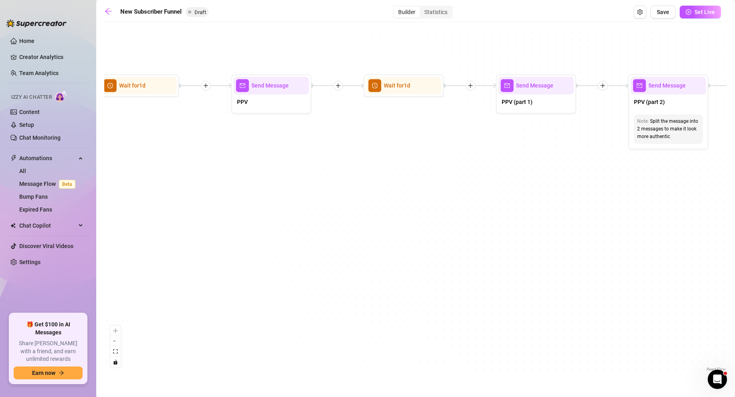
drag, startPoint x: 415, startPoint y: 193, endPoint x: 239, endPoint y: 190, distance: 176.0
click at [239, 190] on div "If True If True If True If False If False If False If True If False Merge Merge…" at bounding box center [415, 199] width 623 height 347
